Goal: Transaction & Acquisition: Subscribe to service/newsletter

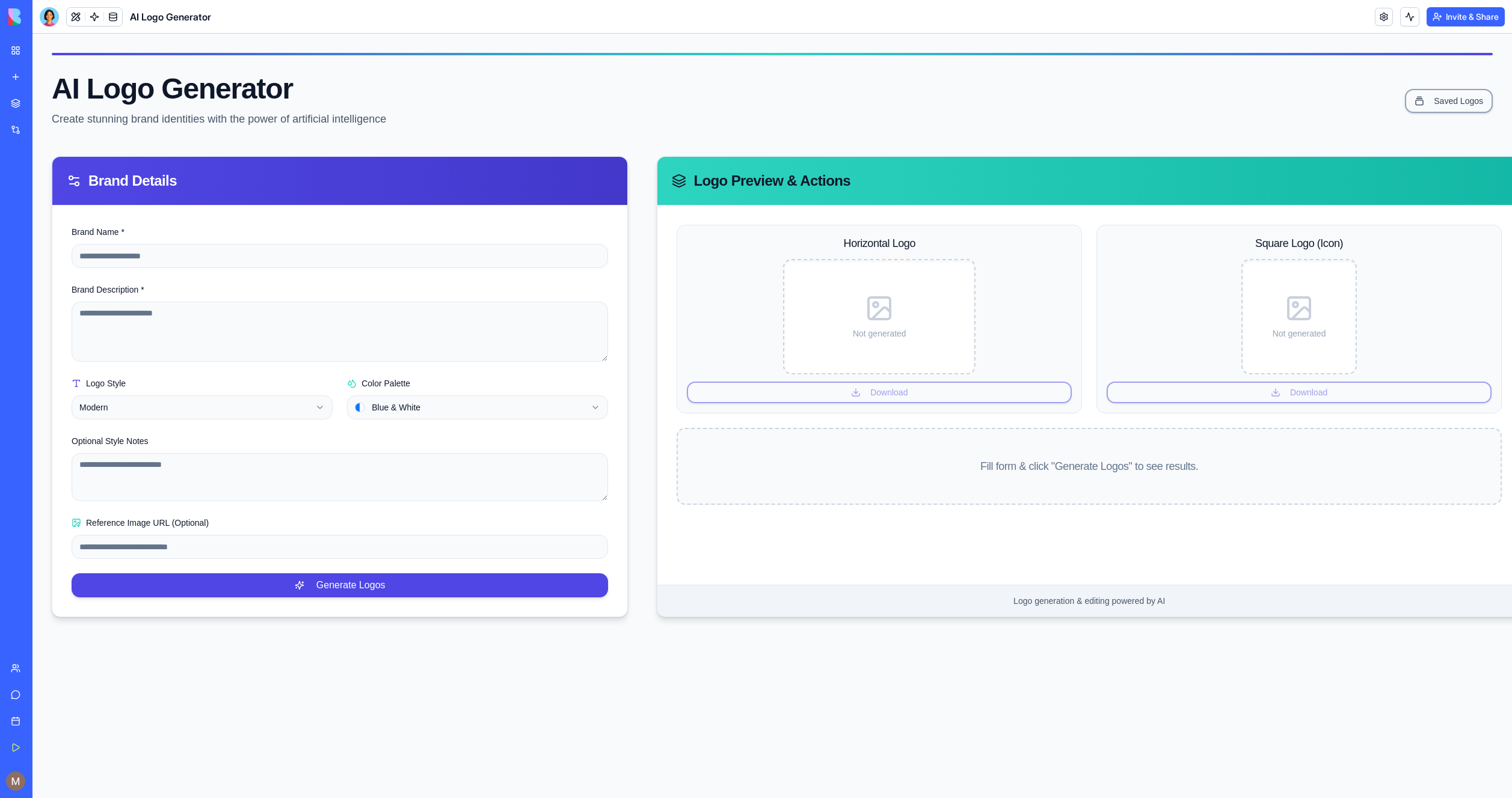
click at [1198, 155] on div "**********" at bounding box center [772, 416] width 1479 height 765
click at [971, 113] on div "AI Logo Generator Create stunning brand identities with the power of artificial…" at bounding box center [772, 101] width 1441 height 53
click at [323, 262] on input "Brand Name *" at bounding box center [340, 256] width 537 height 24
click at [319, 334] on textarea "Brand Description *" at bounding box center [340, 332] width 537 height 60
drag, startPoint x: 333, startPoint y: 325, endPoint x: 310, endPoint y: 271, distance: 58.7
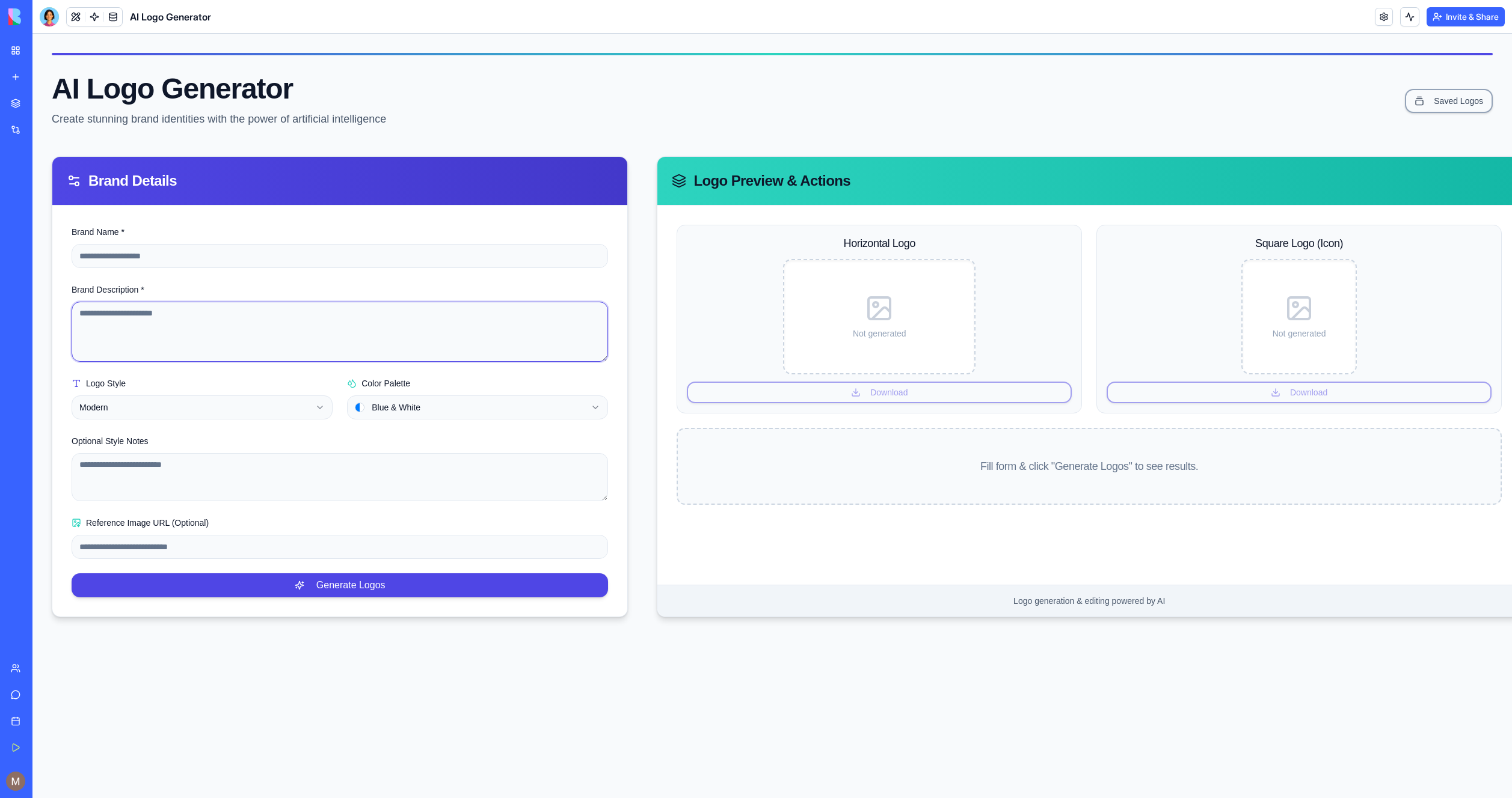
click at [331, 323] on textarea "Brand Description *" at bounding box center [340, 332] width 537 height 60
click at [310, 271] on form "**********" at bounding box center [340, 411] width 537 height 373
click at [323, 245] on input "Brand Name *" at bounding box center [340, 256] width 537 height 24
type input "**********"
type textarea "**********"
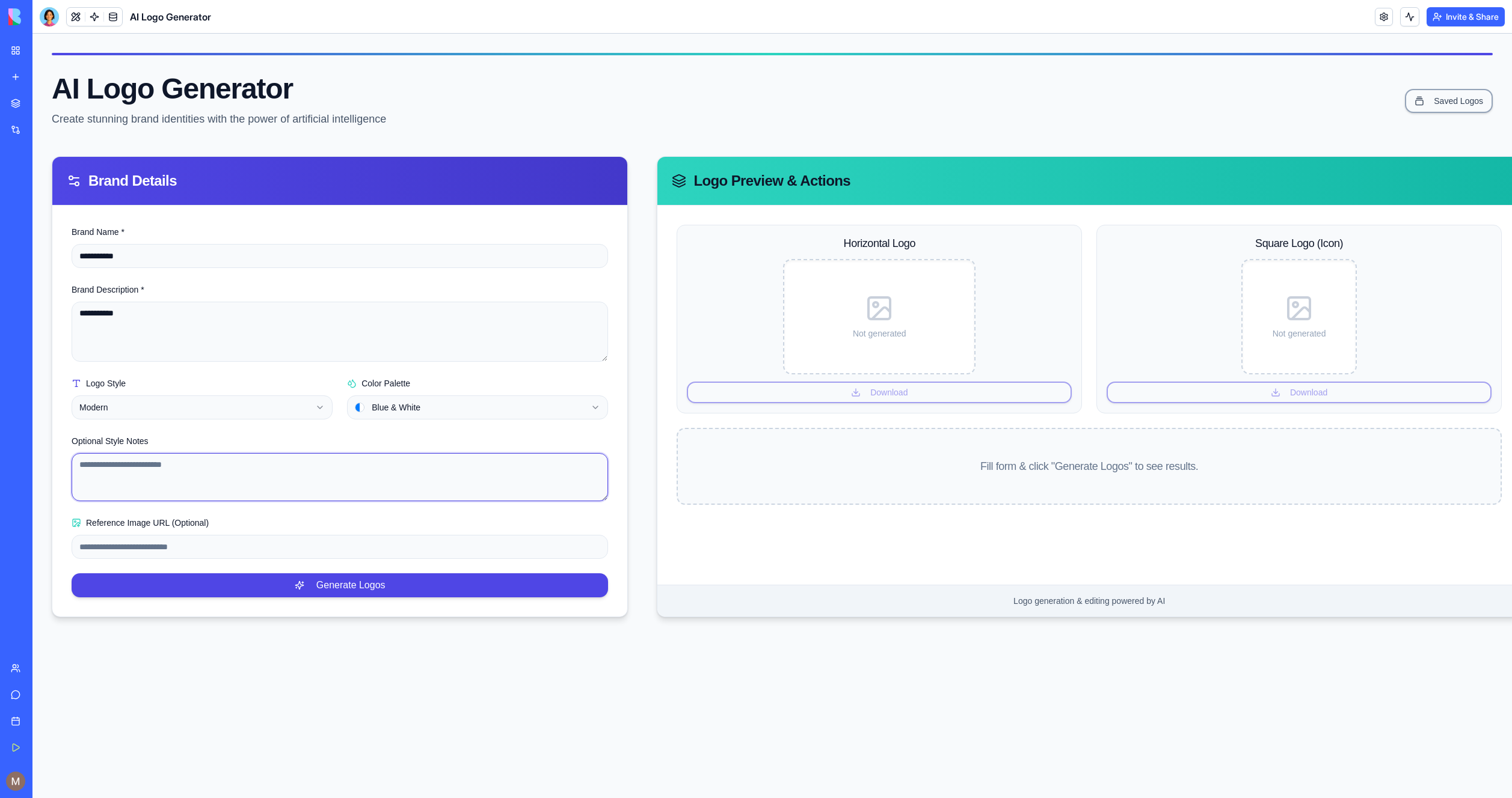
click at [321, 493] on textarea "Optional Style Notes" at bounding box center [340, 477] width 537 height 48
click at [335, 478] on textarea "Optional Style Notes" at bounding box center [340, 477] width 537 height 48
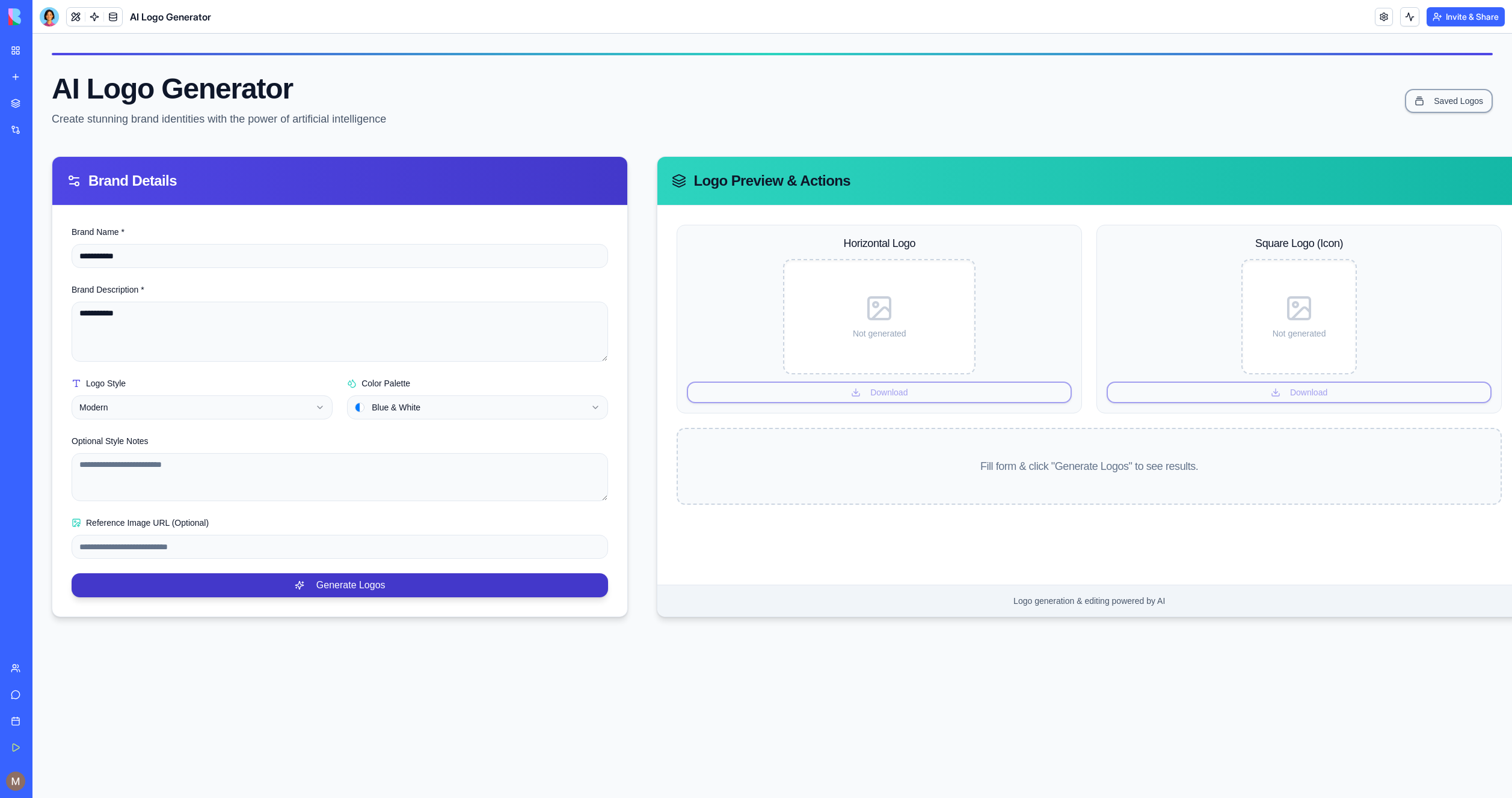
click at [335, 590] on button "Generate Logos" at bounding box center [340, 586] width 537 height 24
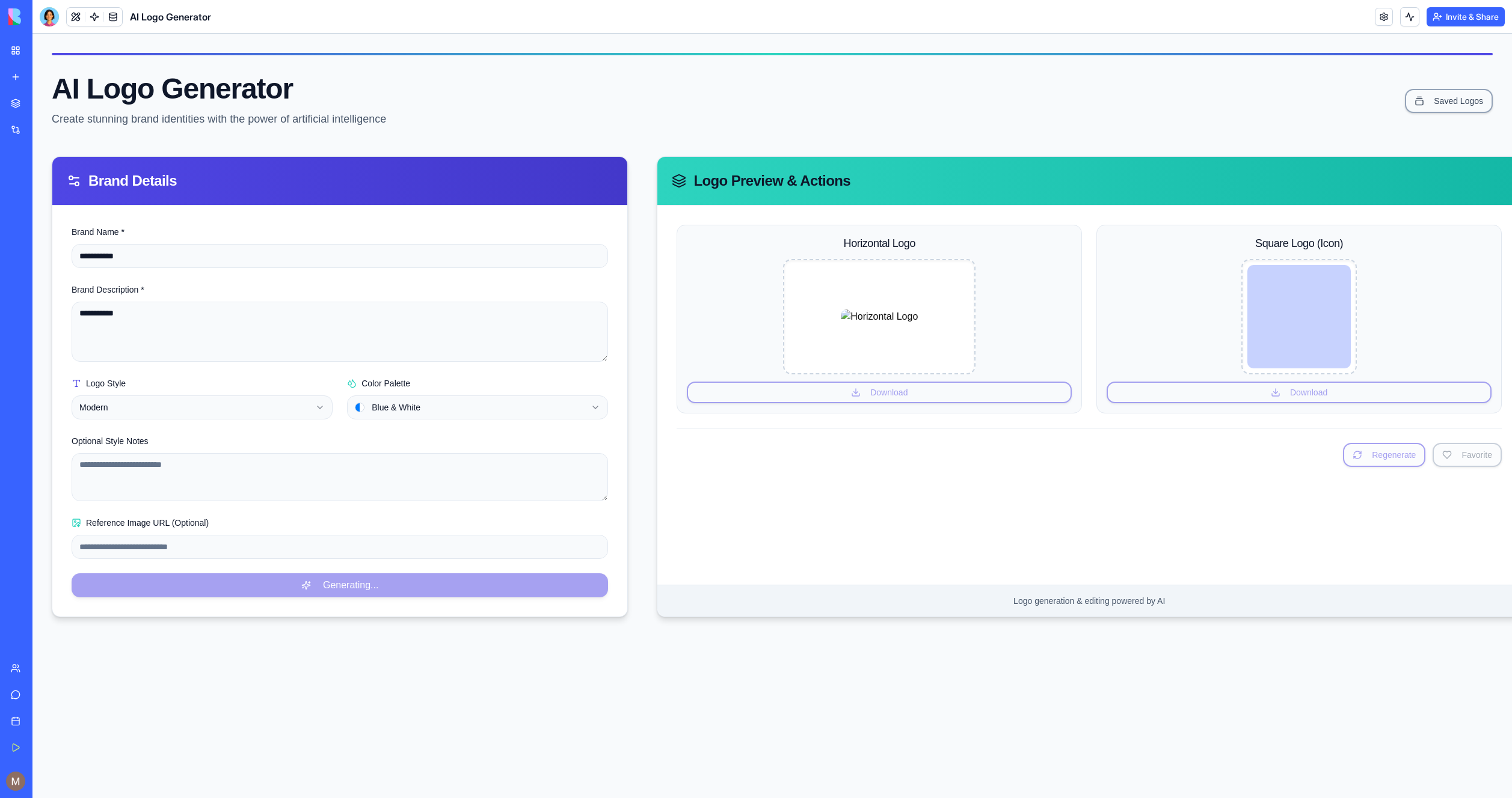
click at [870, 445] on div "Regenerate Favorite" at bounding box center [1089, 455] width 825 height 24
click at [865, 454] on div "Regenerate Favorite" at bounding box center [1089, 455] width 825 height 24
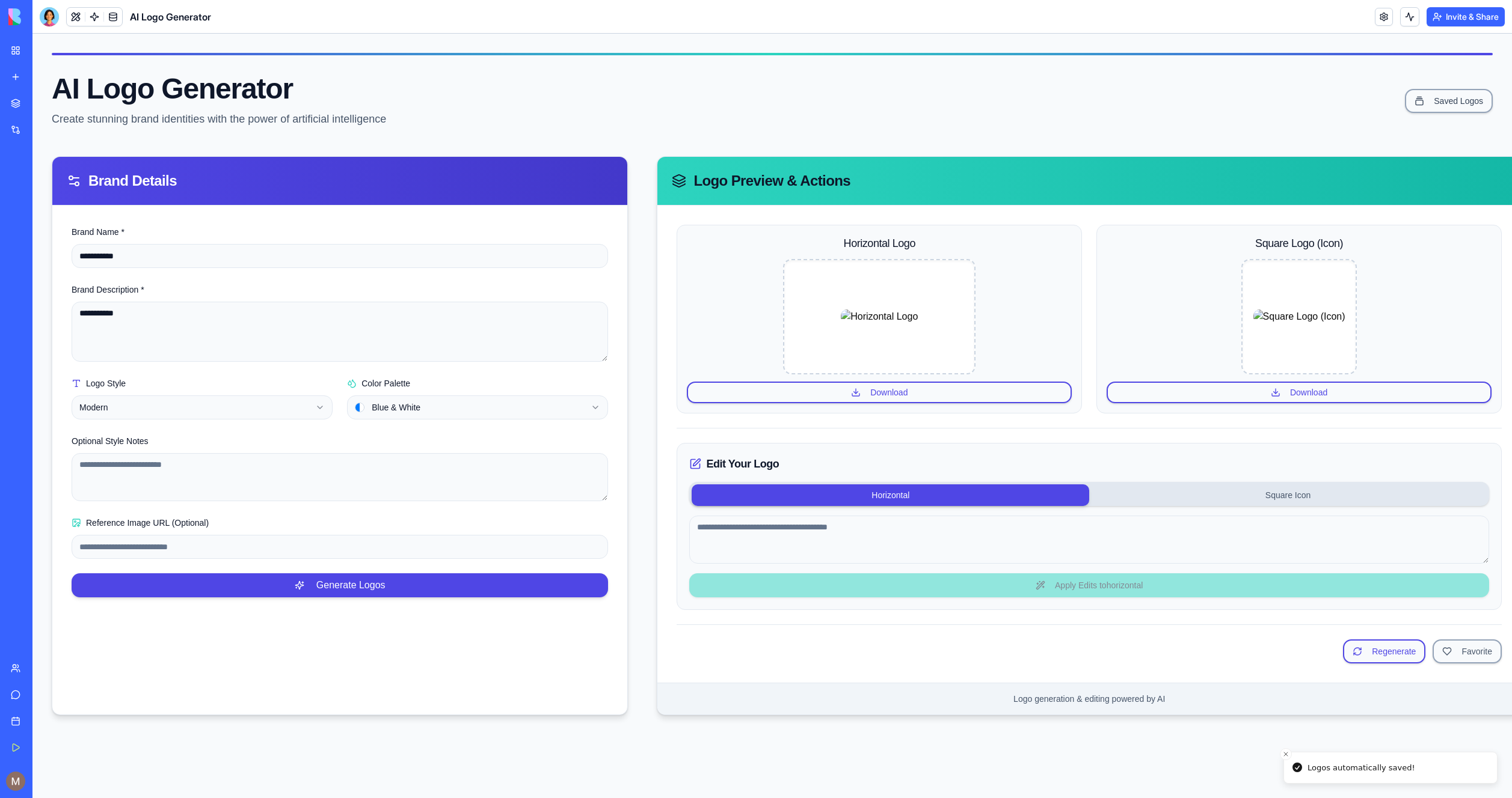
click at [45, 83] on div "New app" at bounding box center [37, 77] width 16 height 12
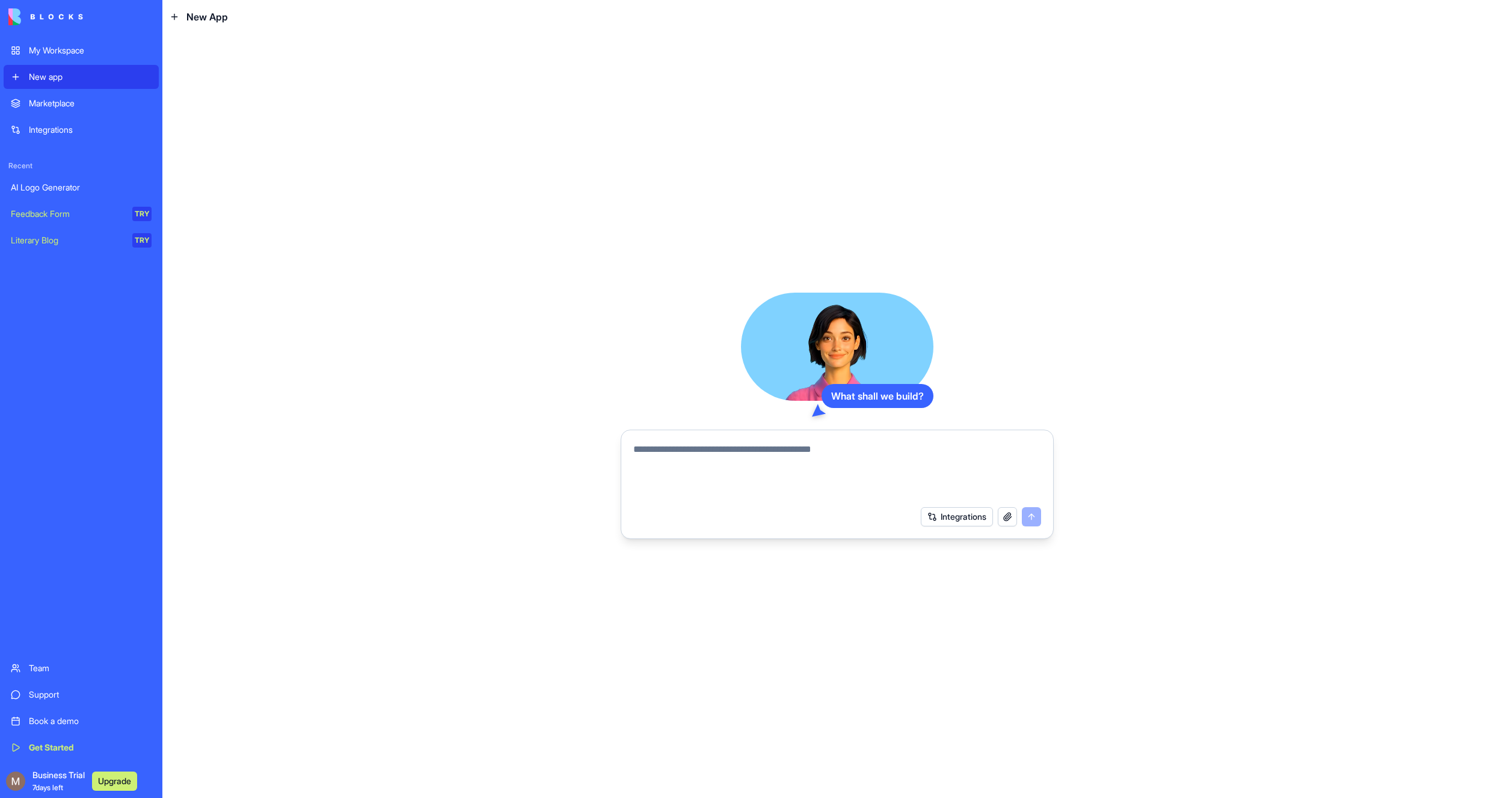
click at [381, 137] on div "What shall we build? Integrations" at bounding box center [837, 416] width 1349 height 765
drag, startPoint x: 315, startPoint y: 119, endPoint x: 285, endPoint y: 101, distance: 35.0
click at [314, 118] on div "What shall we build? Integrations" at bounding box center [837, 416] width 1349 height 765
click at [85, 46] on div "My Workspace" at bounding box center [90, 51] width 123 height 12
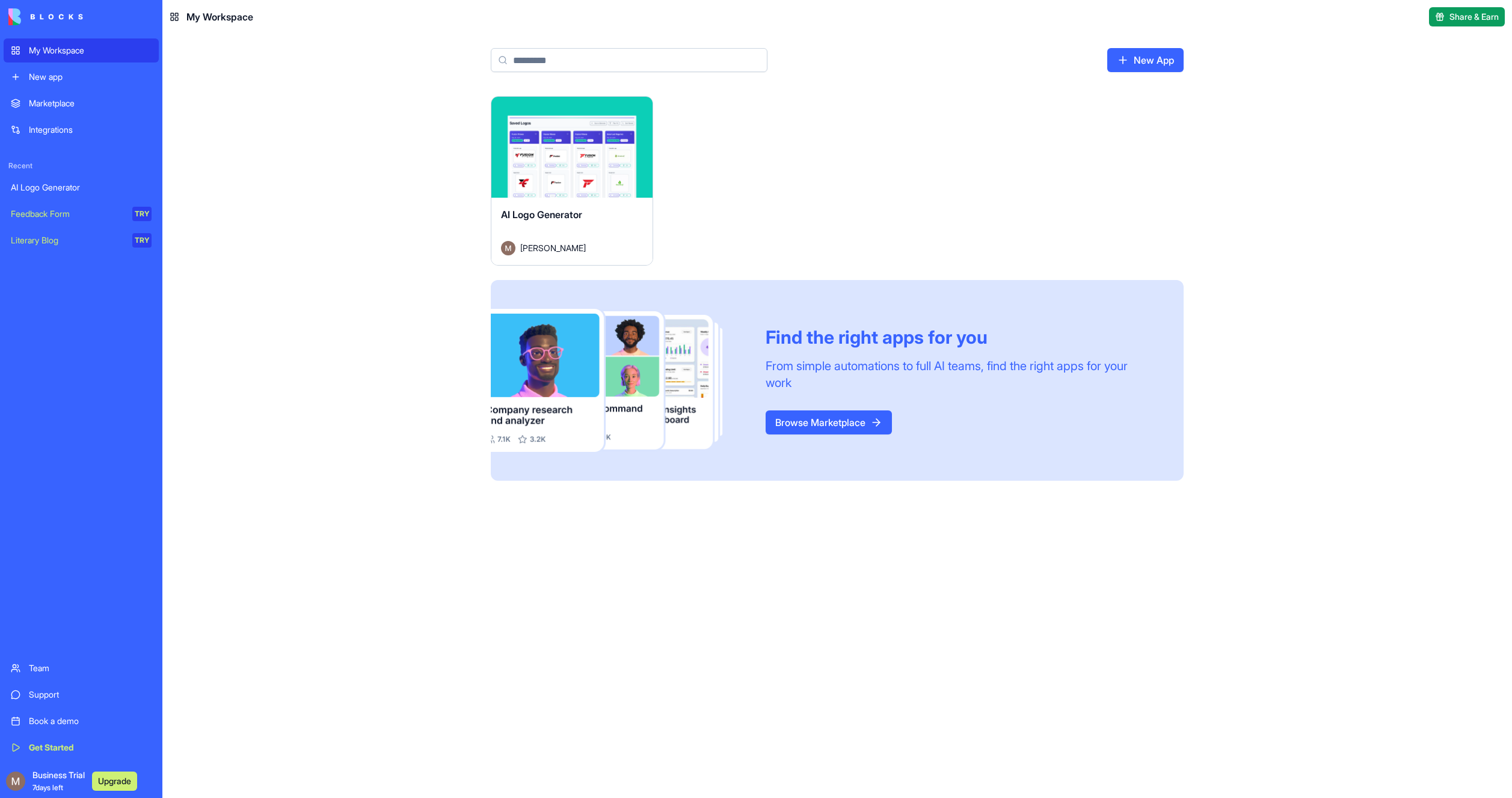
click at [293, 101] on div "Launch AI Logo Generator [PERSON_NAME] Find the right apps for you From simple …" at bounding box center [837, 447] width 1349 height 702
click at [609, 139] on button "Launch" at bounding box center [572, 148] width 90 height 24
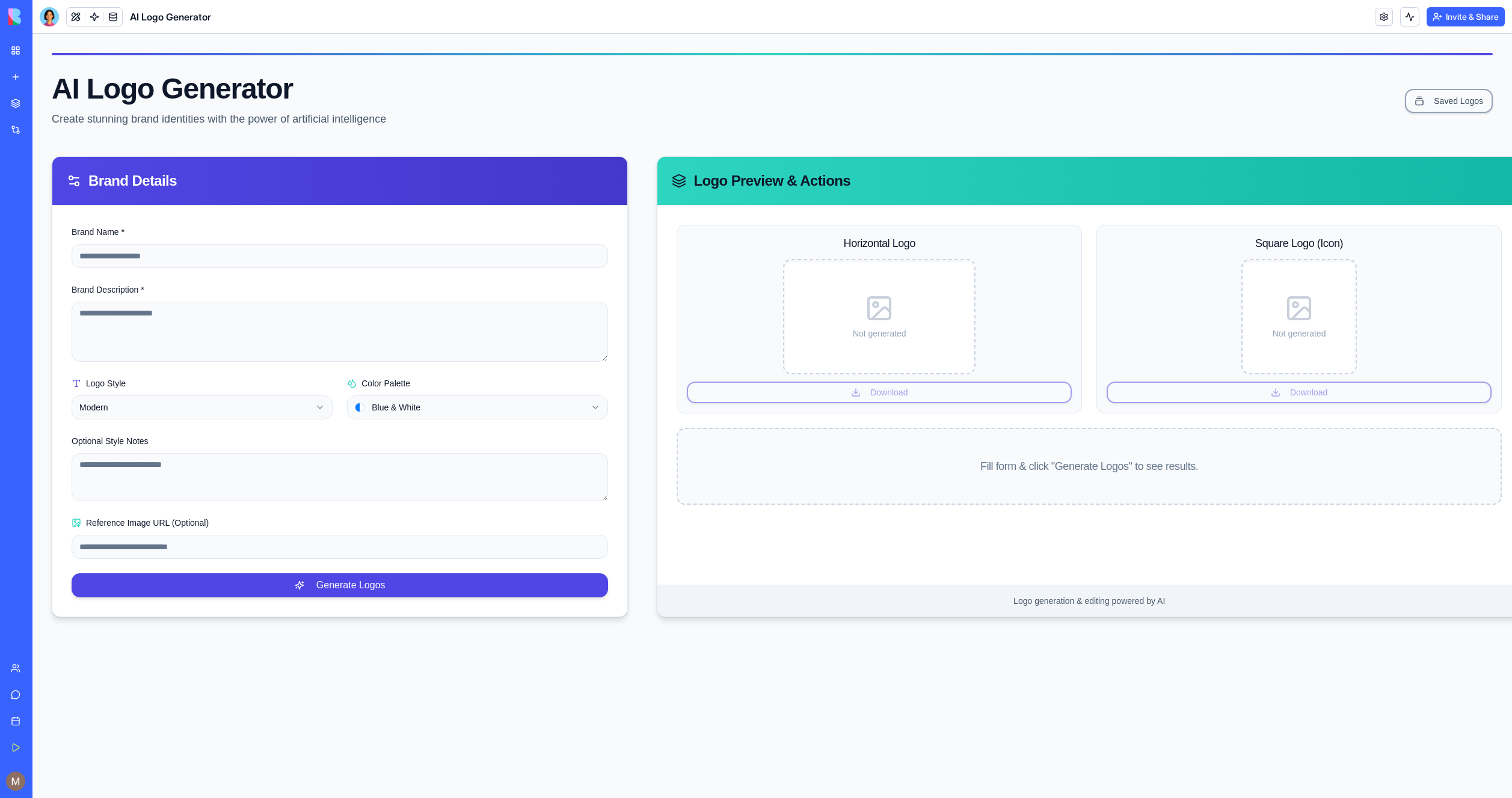
click at [1484, 13] on button "Invite & Share" at bounding box center [1465, 16] width 78 height 19
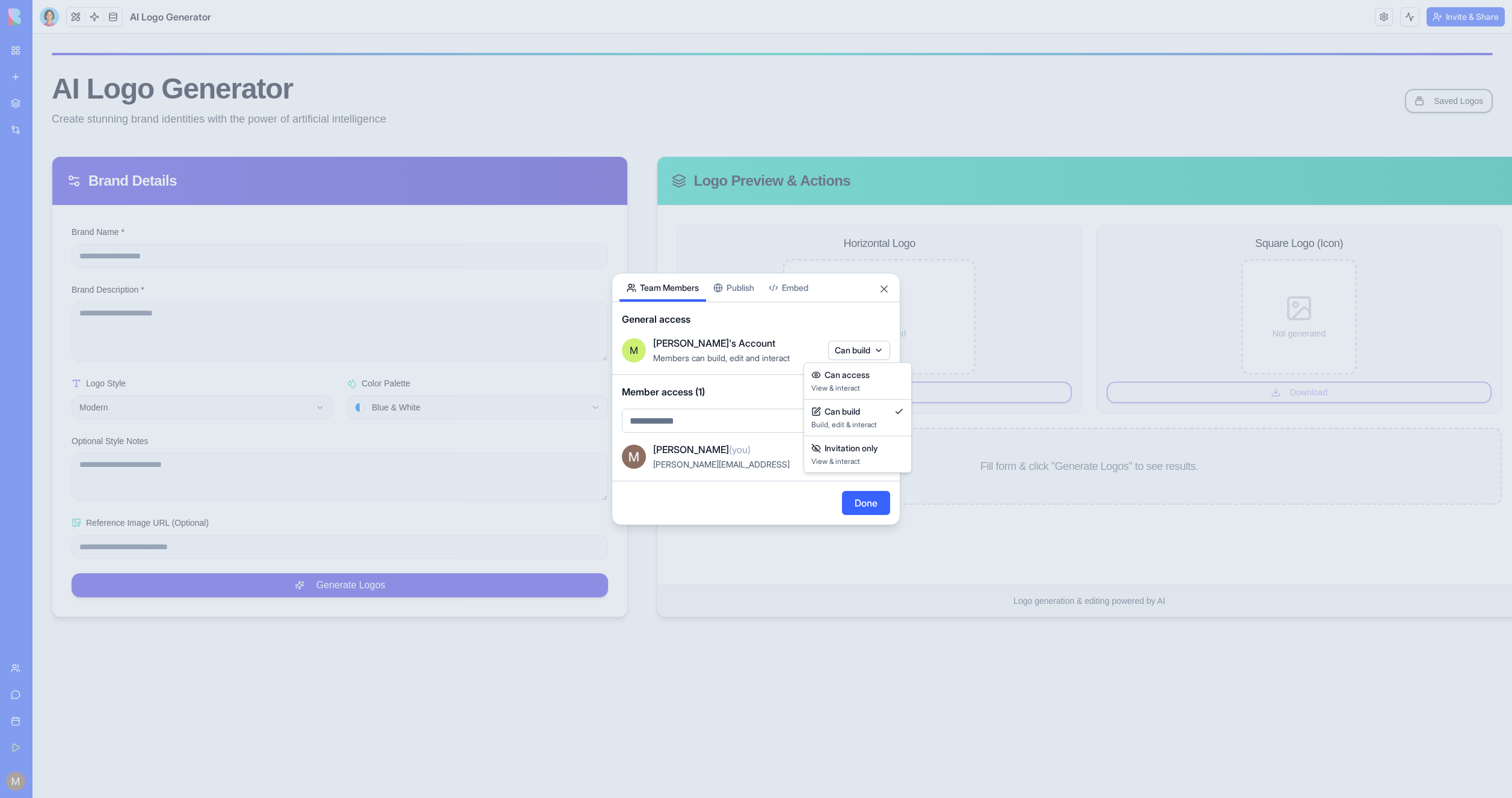
click at [865, 352] on body "My Workspace New app Marketplace Integrations Recent AI Logo Generator Feedback…" at bounding box center [756, 399] width 1512 height 798
click at [868, 334] on div at bounding box center [756, 399] width 1512 height 798
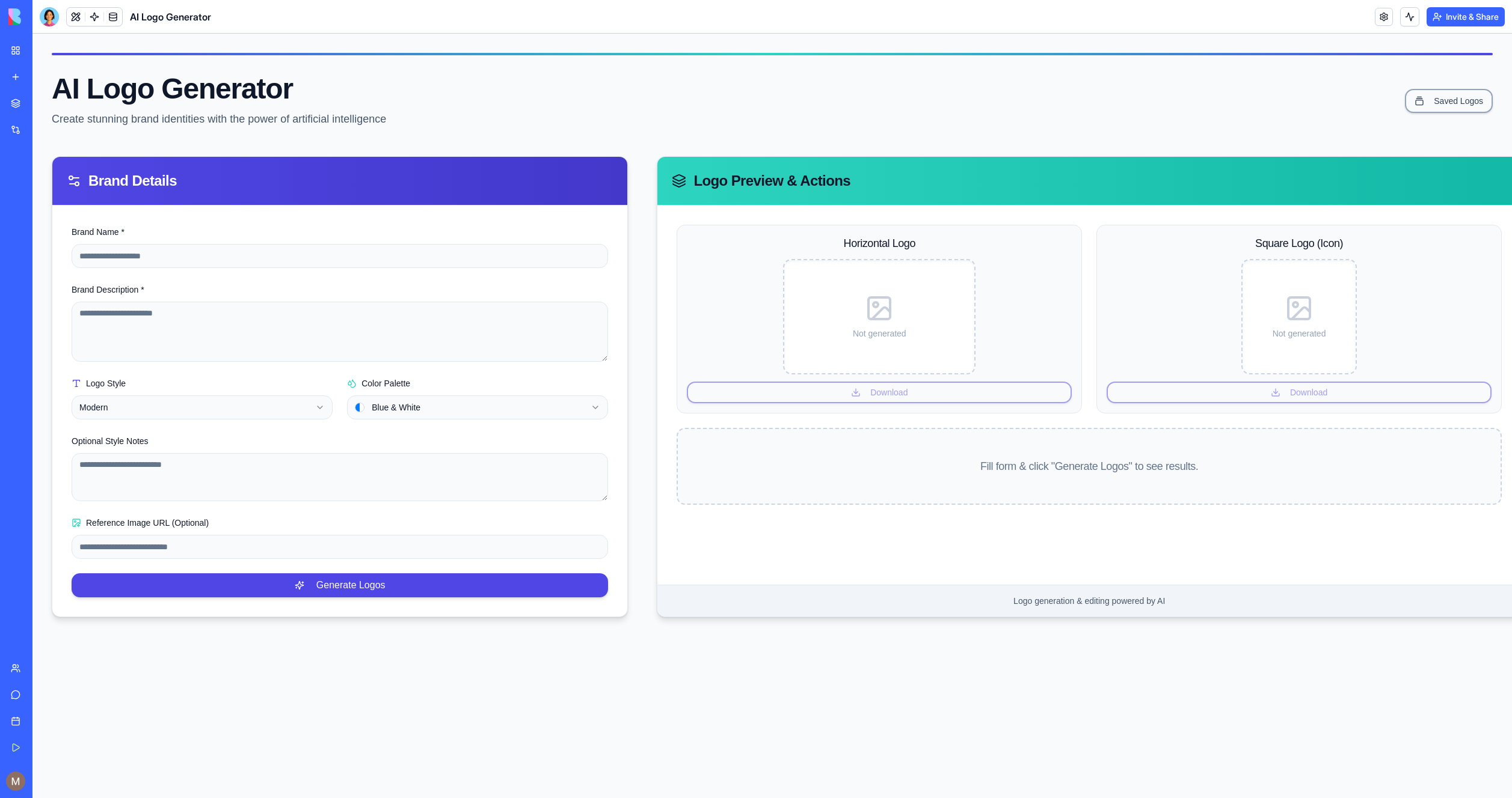
click at [17, 14] on img at bounding box center [45, 16] width 75 height 17
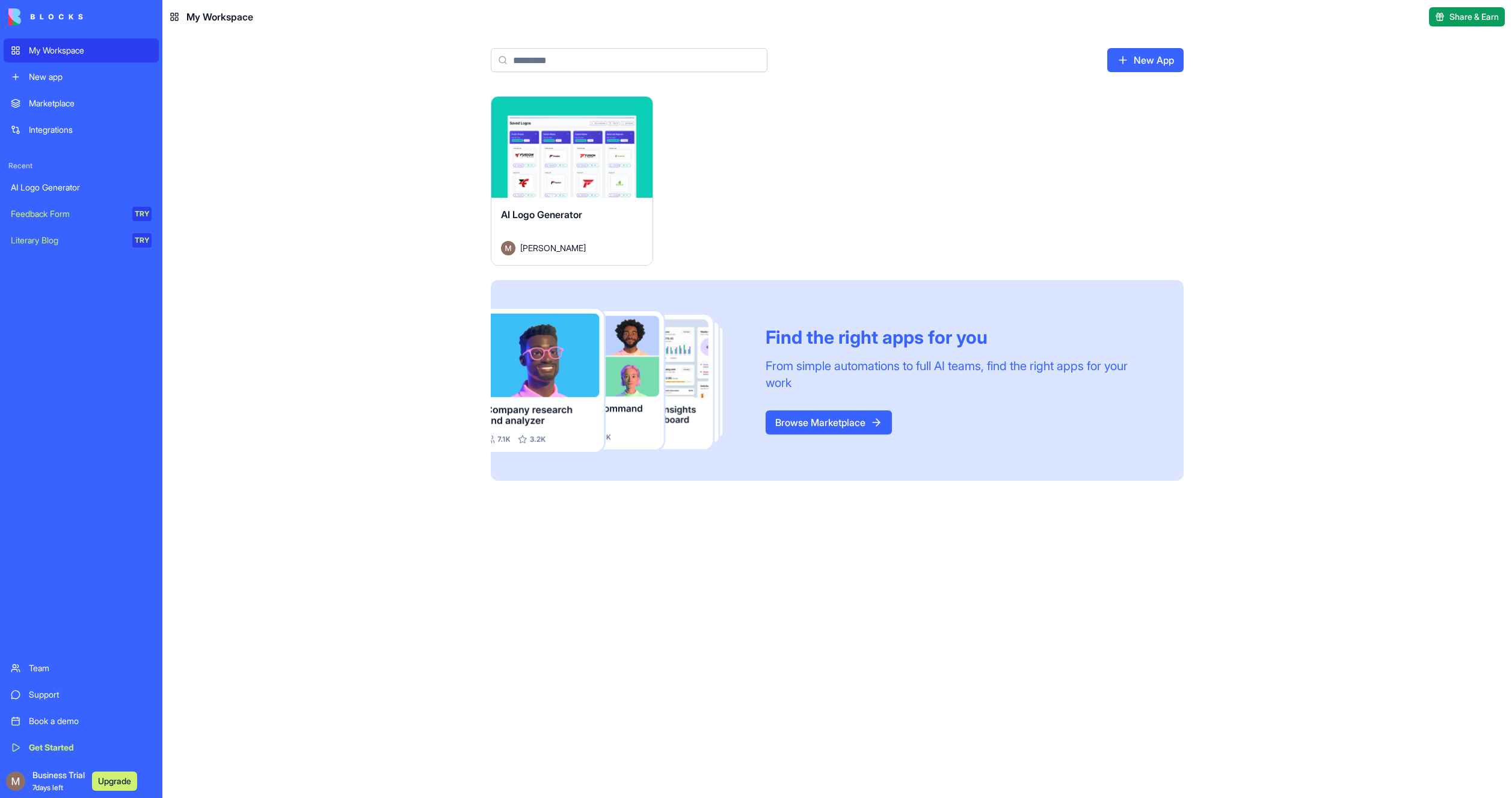
click at [64, 69] on link "New app" at bounding box center [81, 77] width 155 height 24
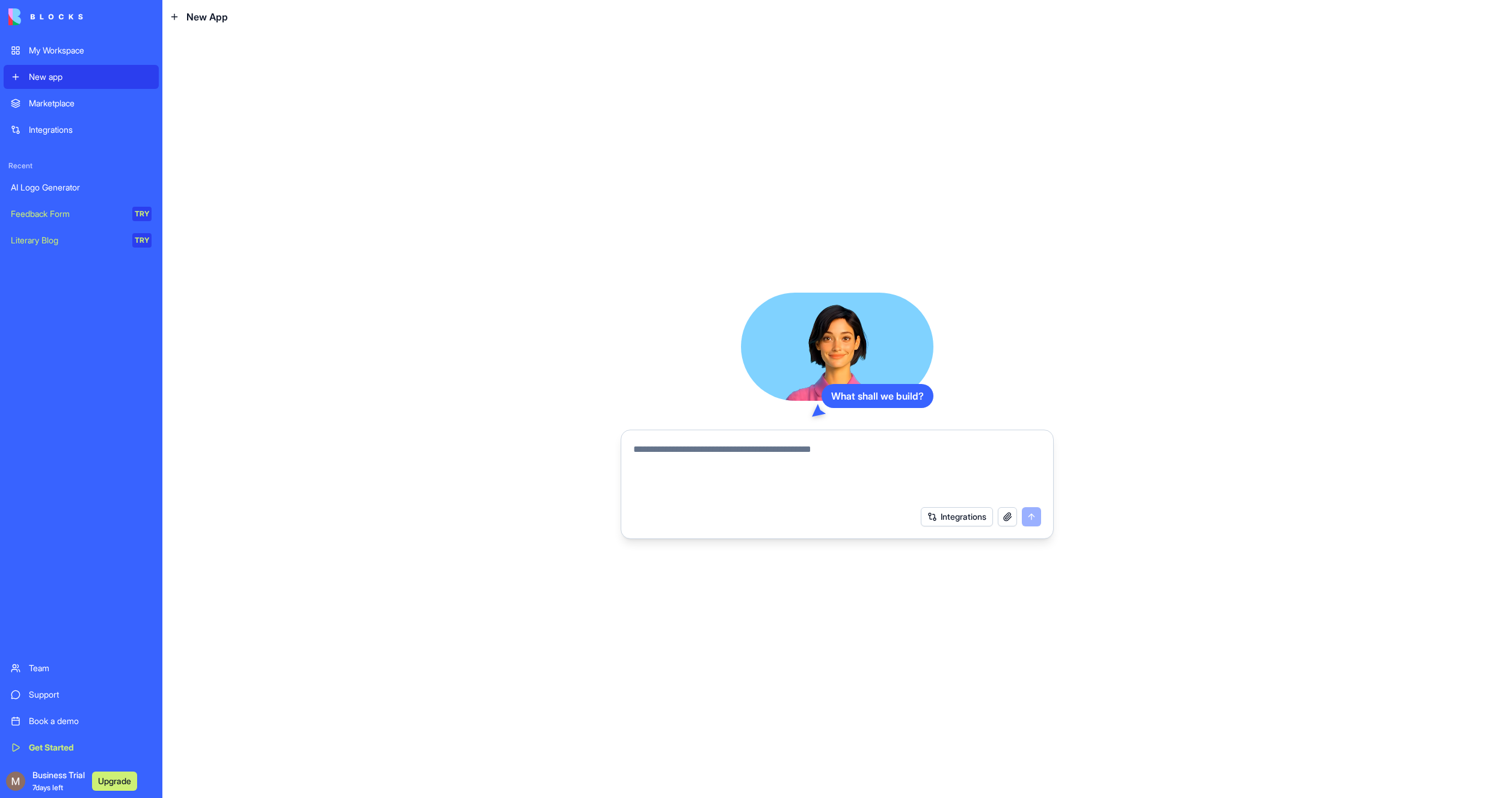
click at [1193, 358] on div "What shall we build? Integrations" at bounding box center [837, 416] width 1349 height 765
click at [353, 199] on div "What shall we build? Integrations" at bounding box center [837, 416] width 1349 height 765
click at [951, 518] on button "Integrations" at bounding box center [957, 517] width 72 height 19
click at [278, 208] on div "What shall we build? Integrations" at bounding box center [837, 416] width 1349 height 765
click at [57, 108] on div "Marketplace" at bounding box center [90, 104] width 123 height 12
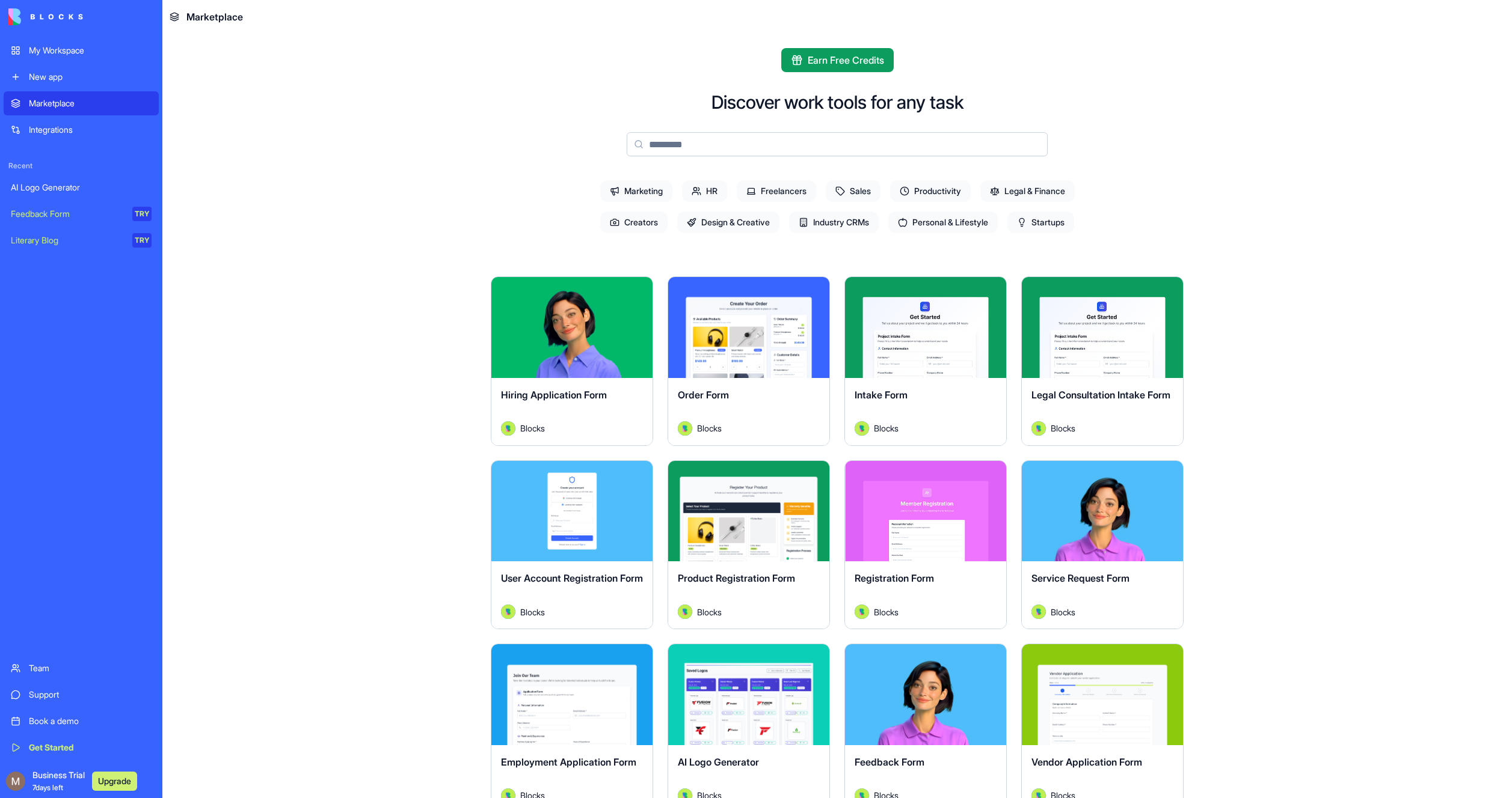
click at [964, 225] on span "Personal & Lifestyle" at bounding box center [943, 222] width 110 height 22
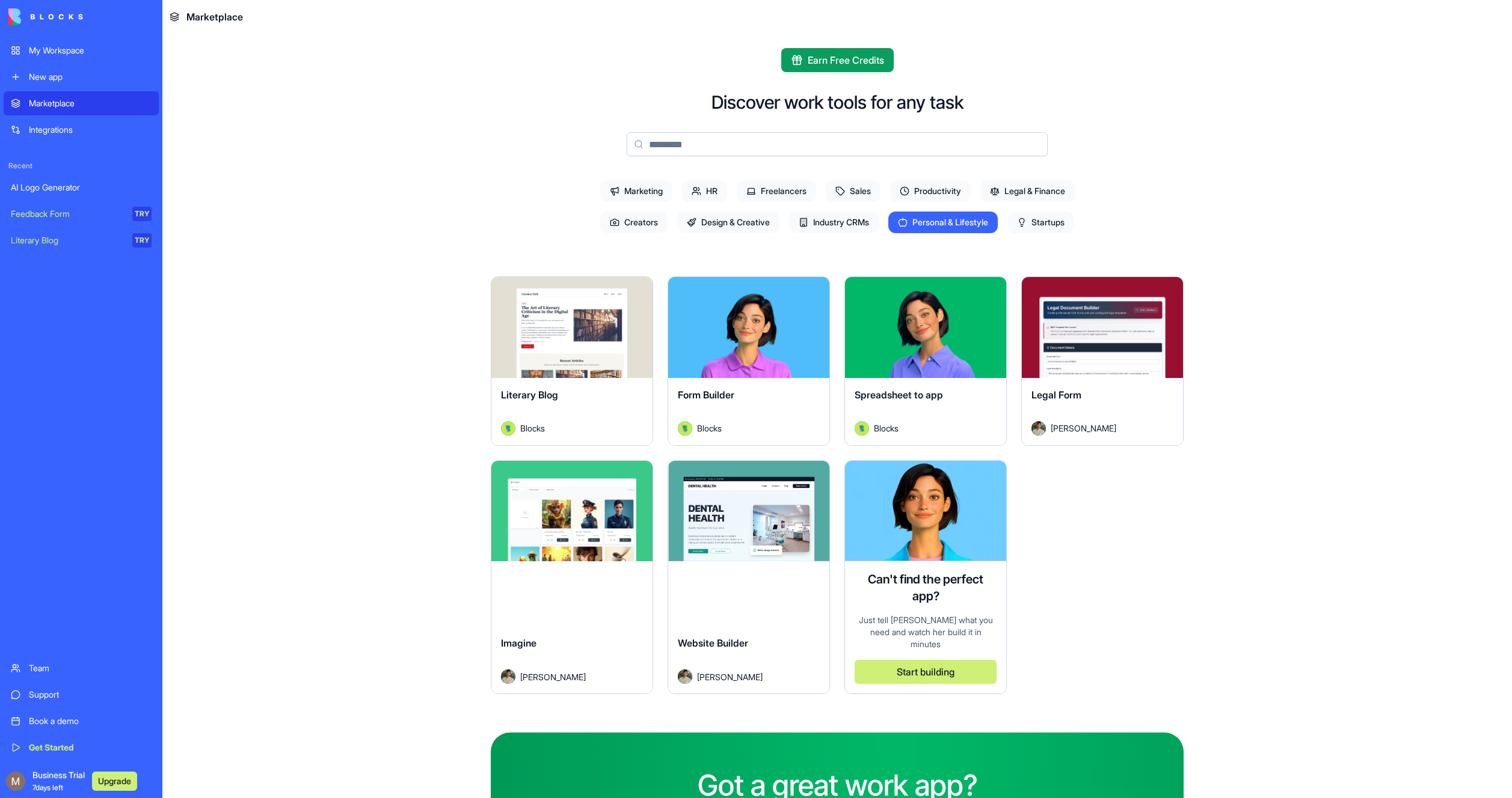
click at [843, 224] on span "Industry CRMs" at bounding box center [834, 222] width 90 height 22
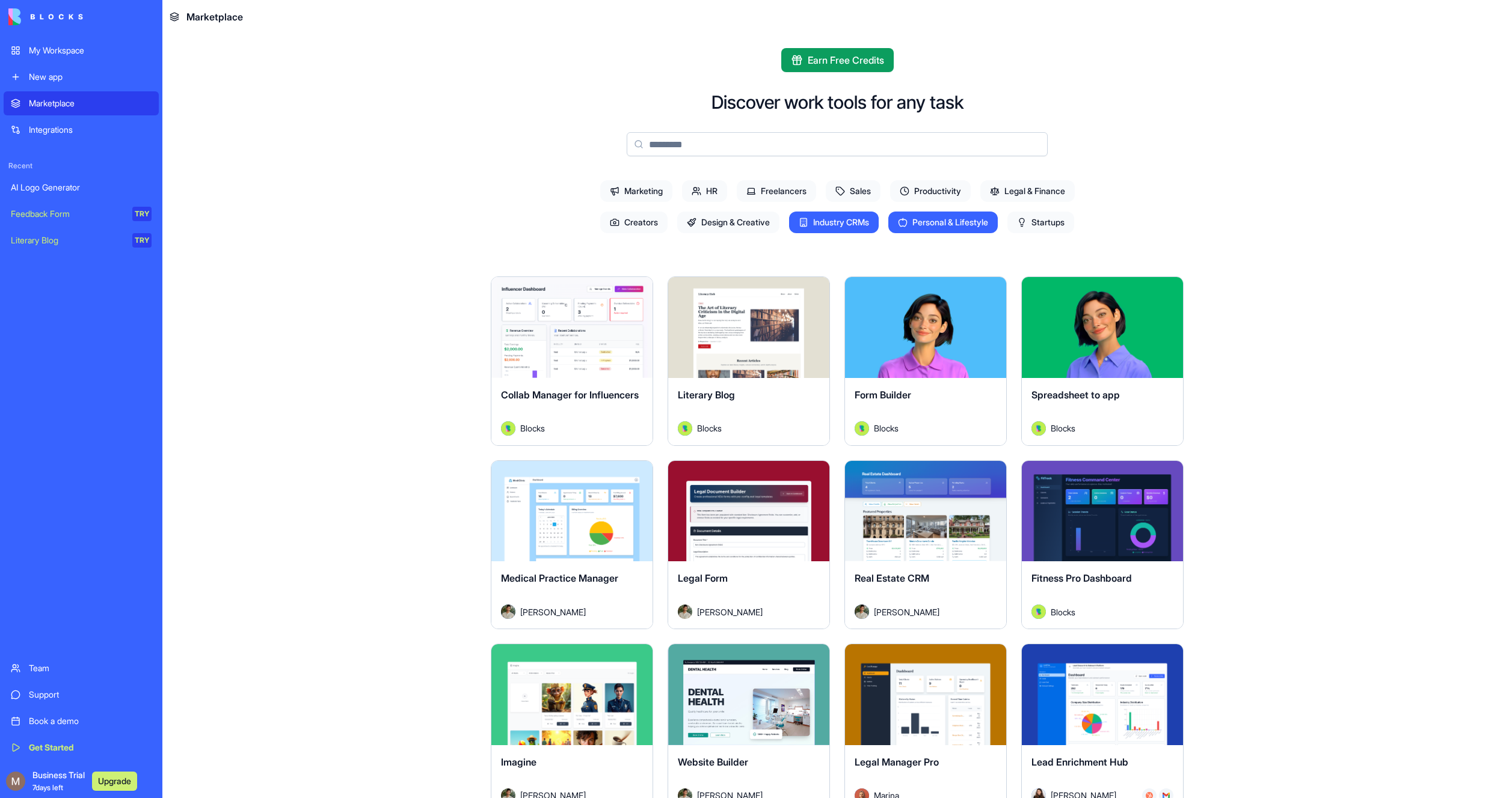
click at [739, 221] on span "Design & Creative" at bounding box center [729, 222] width 102 height 22
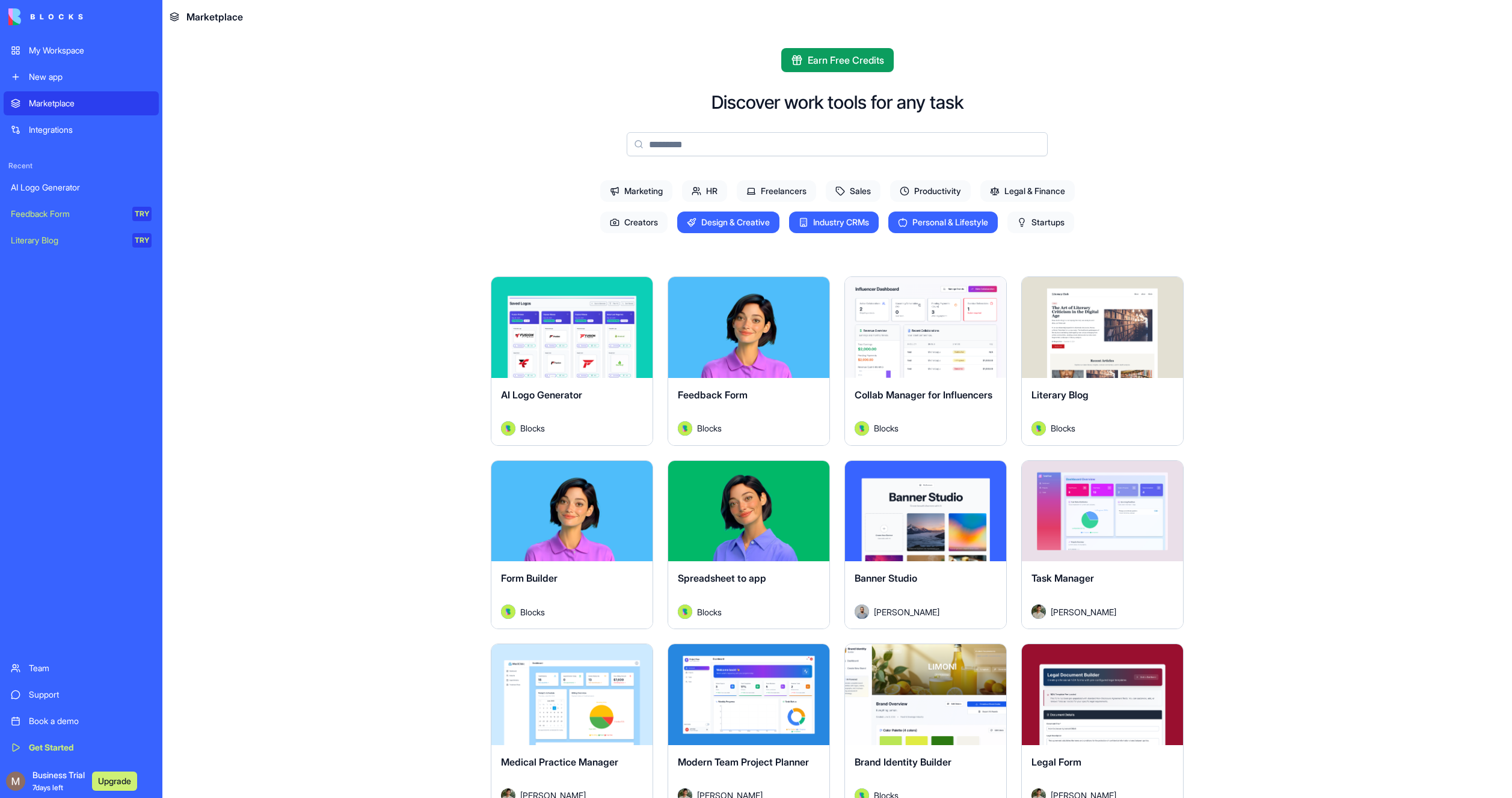
click at [1315, 315] on main "Earn Free Credits Discover work tools for any task Marketing HR Freelancers Sal…" at bounding box center [837, 416] width 1349 height 765
click at [925, 509] on button "Explore" at bounding box center [925, 511] width 90 height 24
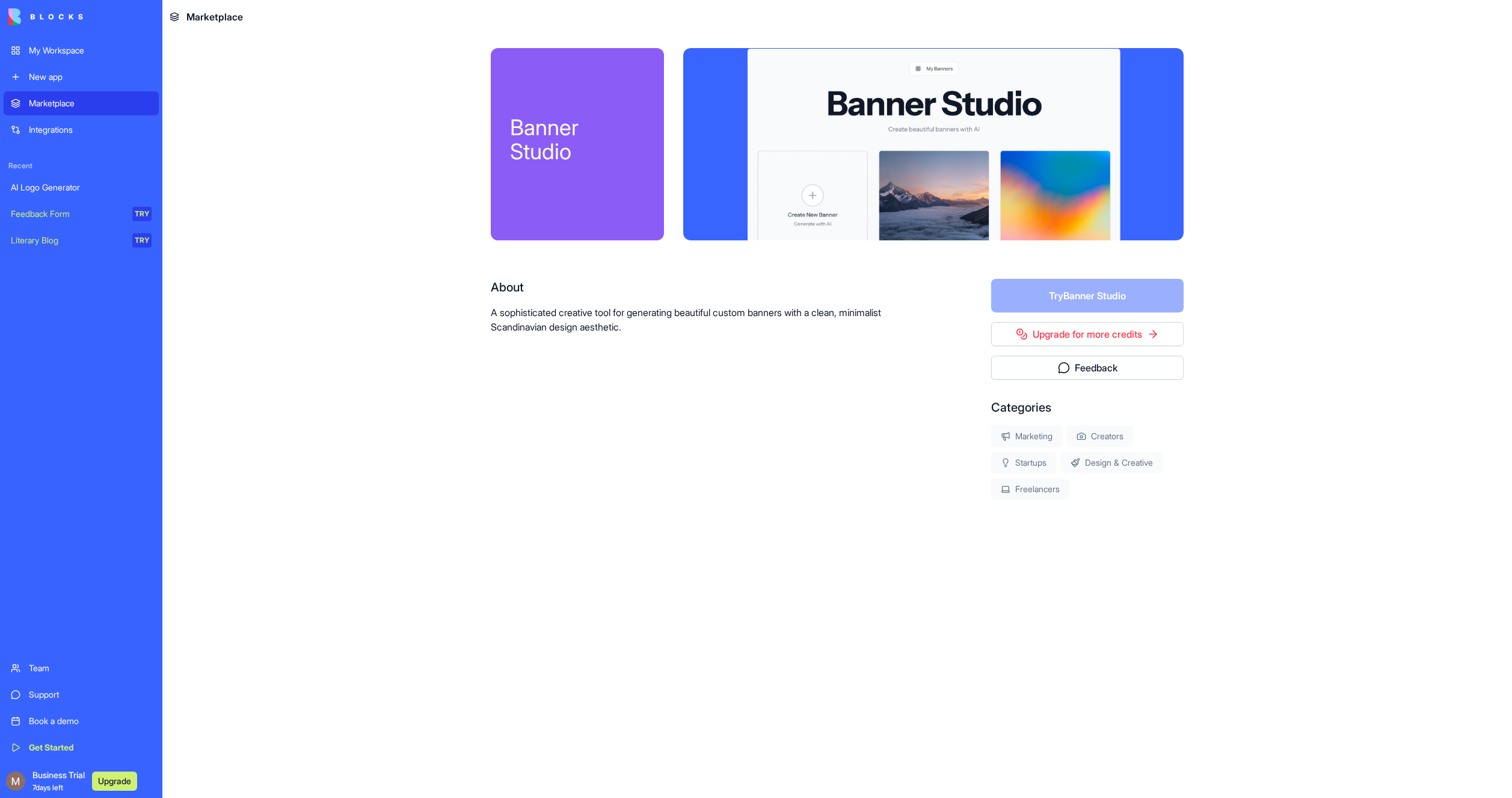
click at [1294, 461] on main "Banner Studio About A sophisticated creative tool for generating beautiful cust…" at bounding box center [837, 416] width 1349 height 765
click at [1153, 333] on link "Upgrade for more credits" at bounding box center [1087, 334] width 193 height 24
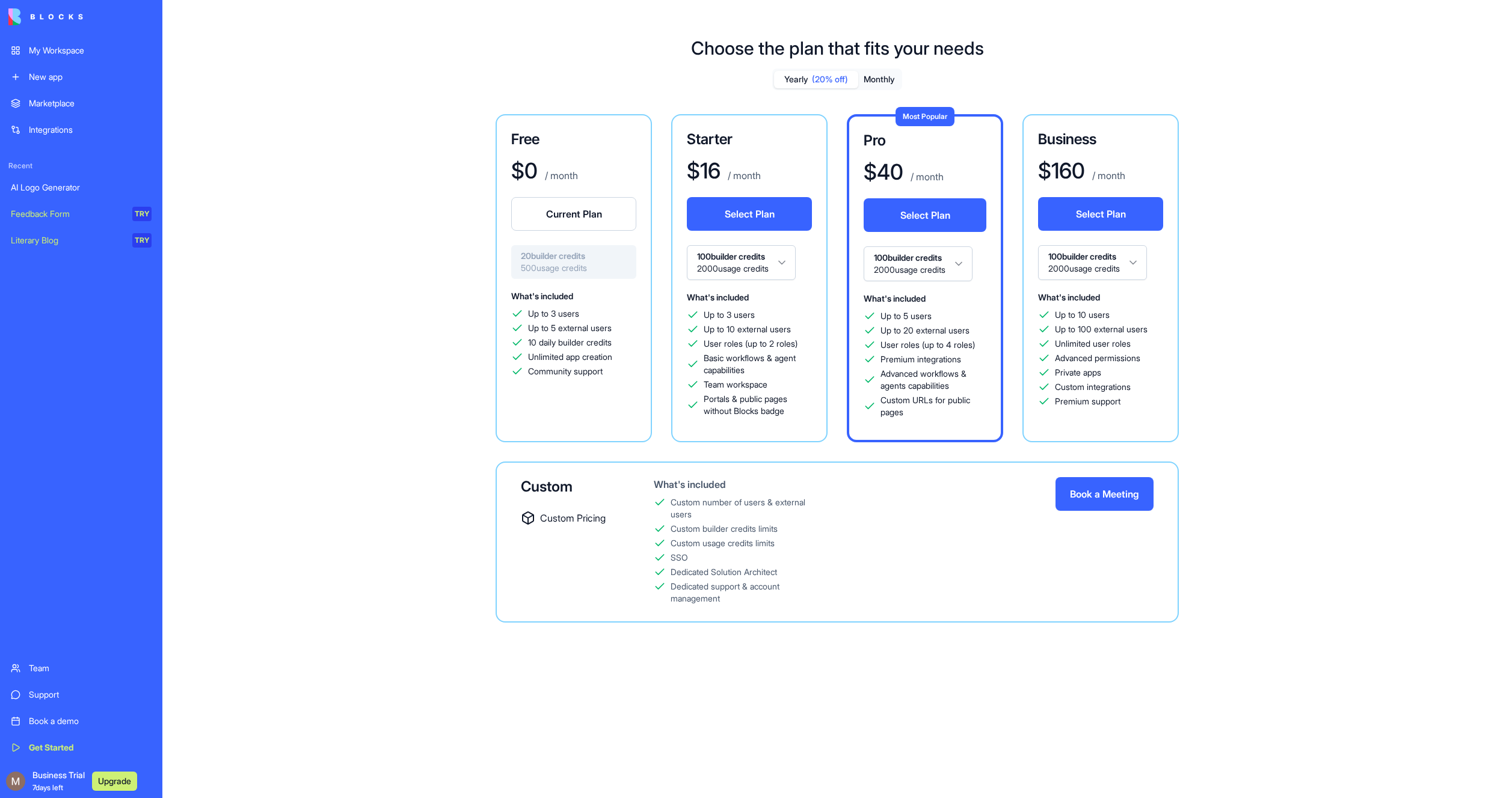
click at [1248, 368] on div "Free $ 0 / month Current Plan 20 builder credits 500 usage credits What's inclu…" at bounding box center [837, 369] width 866 height 509
click at [1290, 391] on div "Choose the plan that fits your needs Yearly (20% off) Monthly Free $ 0 / month …" at bounding box center [837, 339] width 1349 height 643
